Goal: Task Accomplishment & Management: Manage account settings

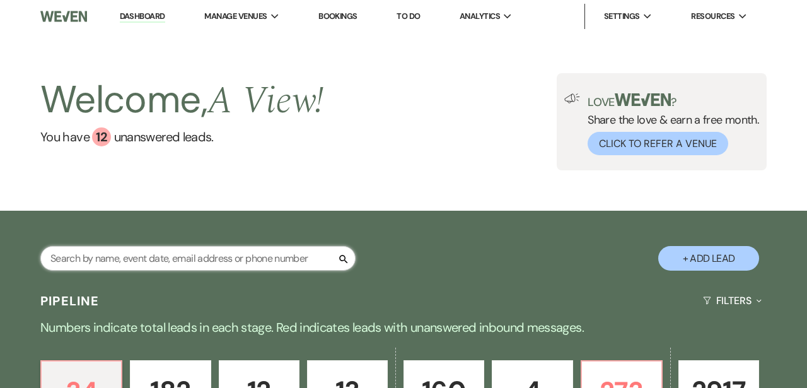
click at [212, 260] on input "text" at bounding box center [197, 258] width 315 height 25
paste input "[PERSON_NAME]"
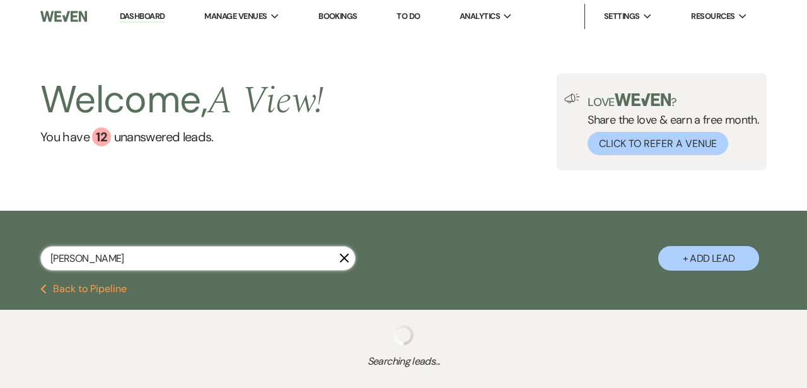
type input "[PERSON_NAME]"
select select "8"
select select "4"
select select "8"
select select "4"
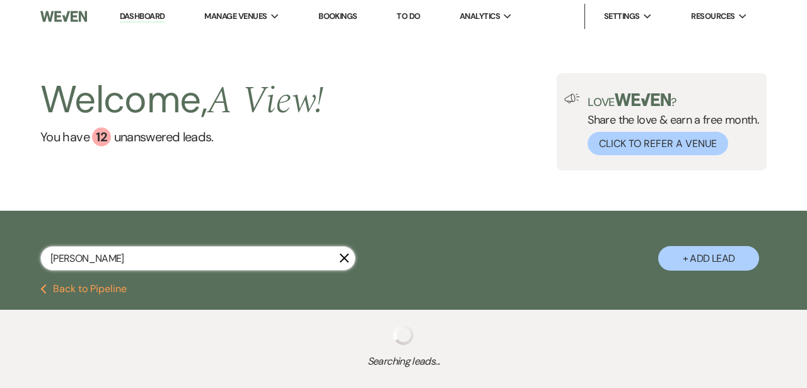
select select "8"
select select "1"
select select "8"
select select "4"
select select "8"
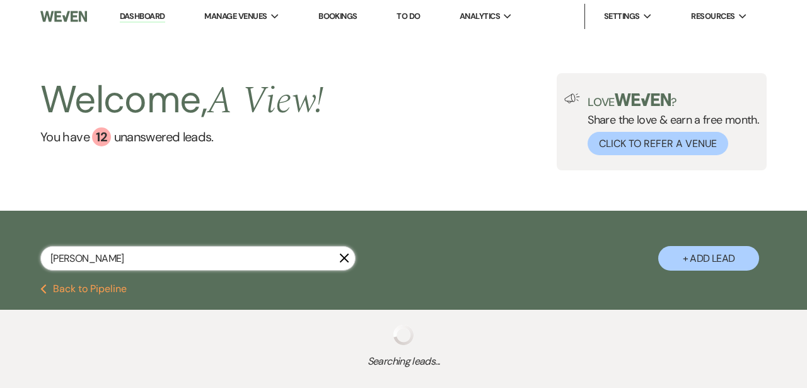
select select "4"
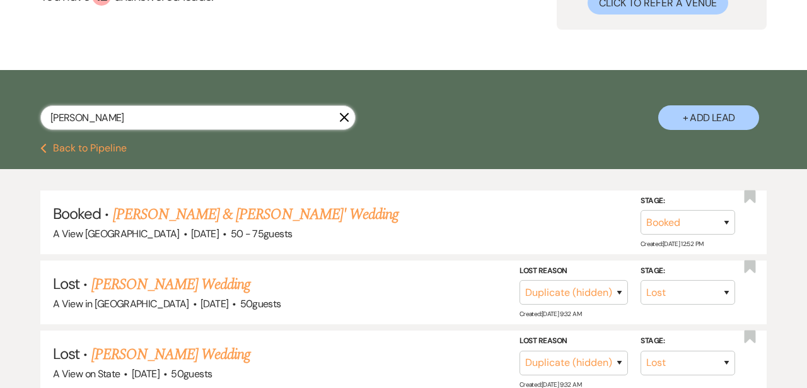
scroll to position [143, 0]
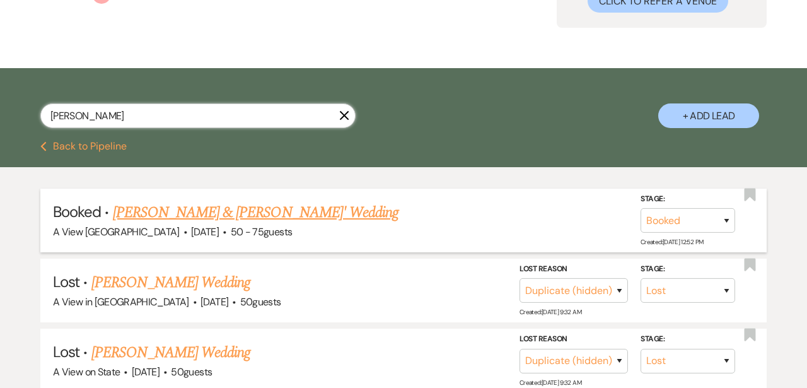
type input "[PERSON_NAME]"
click at [272, 214] on link "[PERSON_NAME] & [PERSON_NAME]' Wedding" at bounding box center [256, 212] width 286 height 23
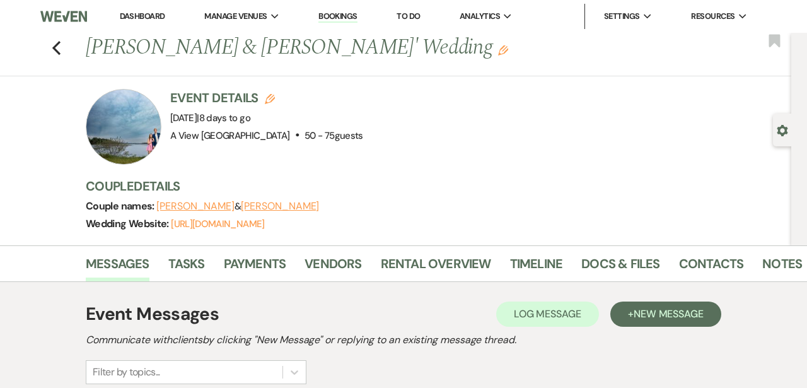
scroll to position [3, 0]
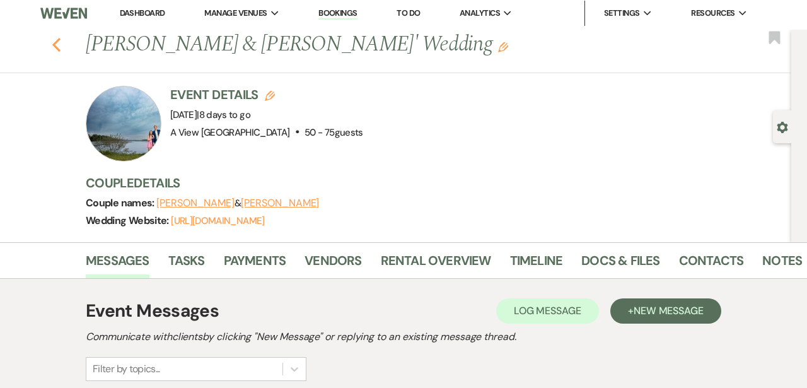
click at [55, 44] on use "button" at bounding box center [56, 45] width 8 height 14
